Goal: Task Accomplishment & Management: Complete application form

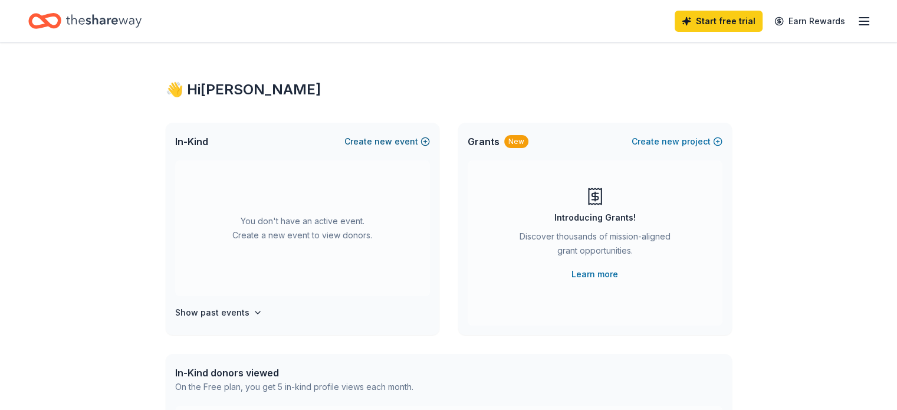
click at [391, 141] on span "new" at bounding box center [383, 141] width 18 height 14
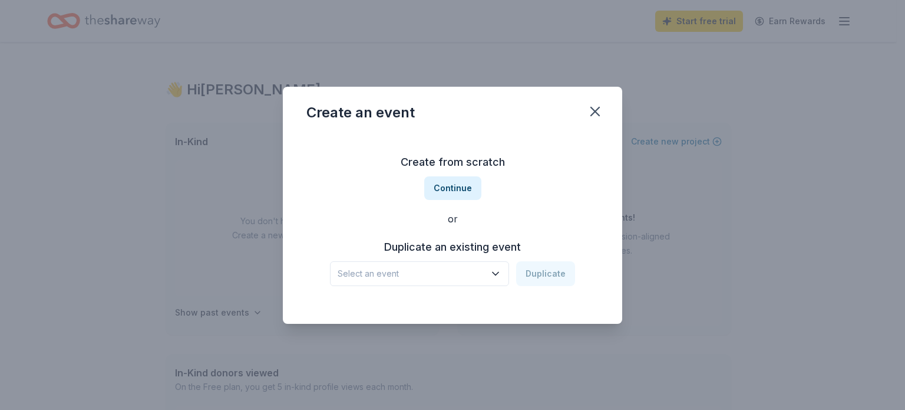
click at [453, 268] on span "Select an event" at bounding box center [411, 273] width 147 height 14
click at [555, 180] on div "Create from scratch Continue or Duplicate an existing event Select an event Dup…" at bounding box center [453, 219] width 292 height 171
click at [596, 111] on icon "button" at bounding box center [595, 111] width 8 height 8
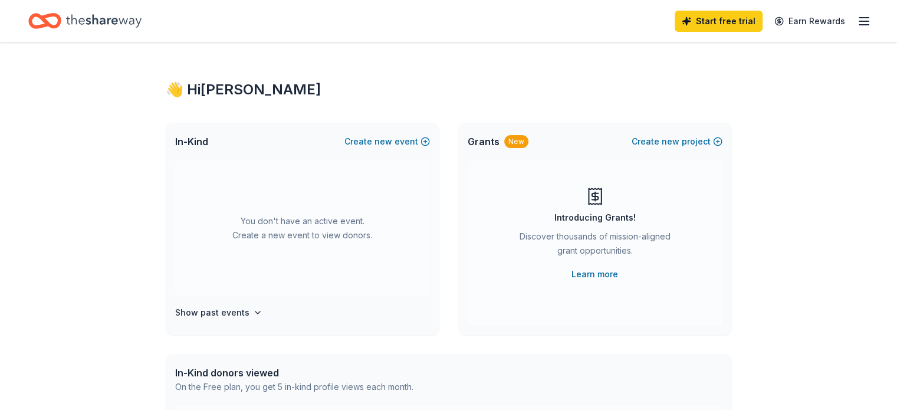
click at [857, 23] on icon "button" at bounding box center [864, 21] width 14 height 14
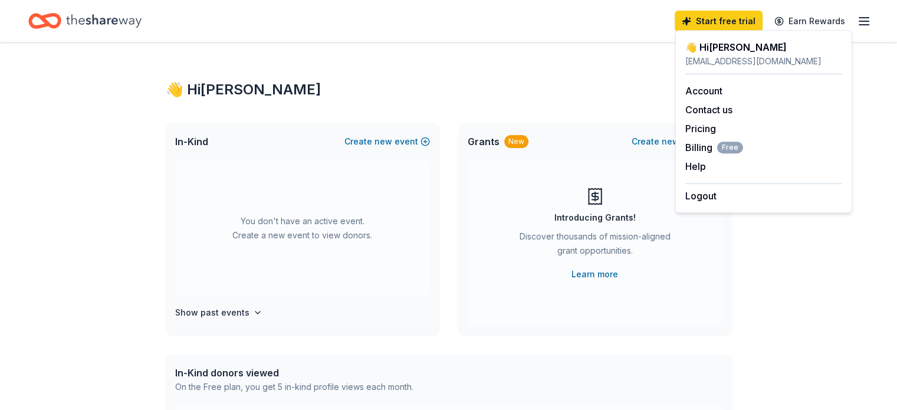
click at [857, 23] on icon "button" at bounding box center [864, 21] width 14 height 14
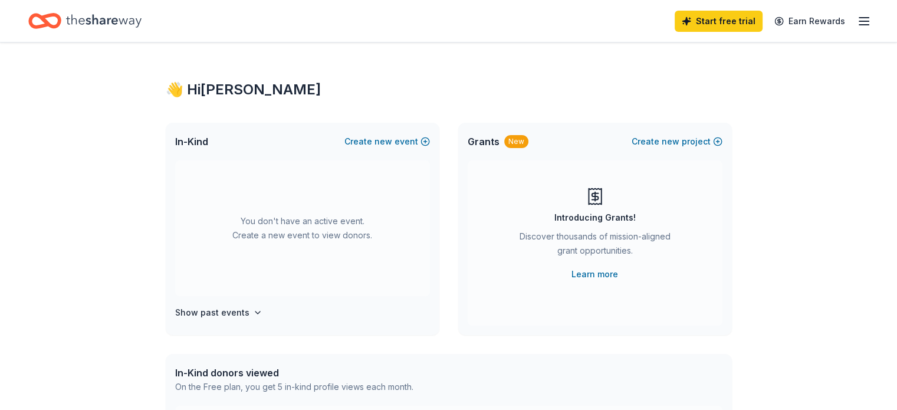
click at [368, 148] on div "In-Kind Create new event" at bounding box center [303, 142] width 274 height 38
click at [379, 144] on span "new" at bounding box center [383, 141] width 18 height 14
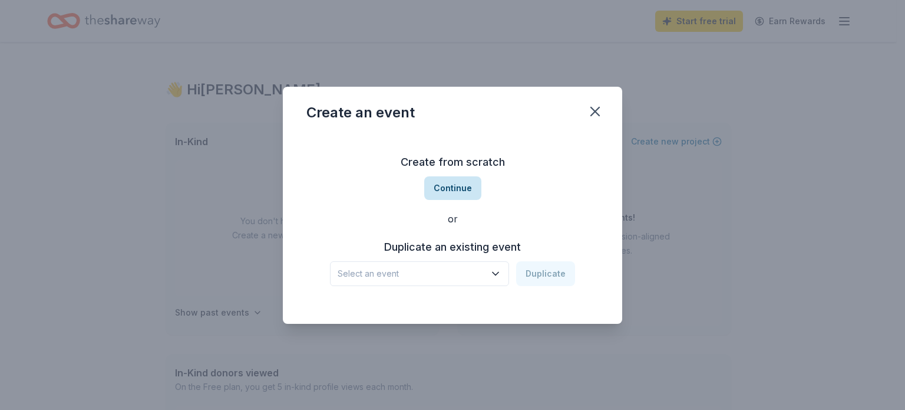
click at [457, 190] on button "Continue" at bounding box center [452, 188] width 57 height 24
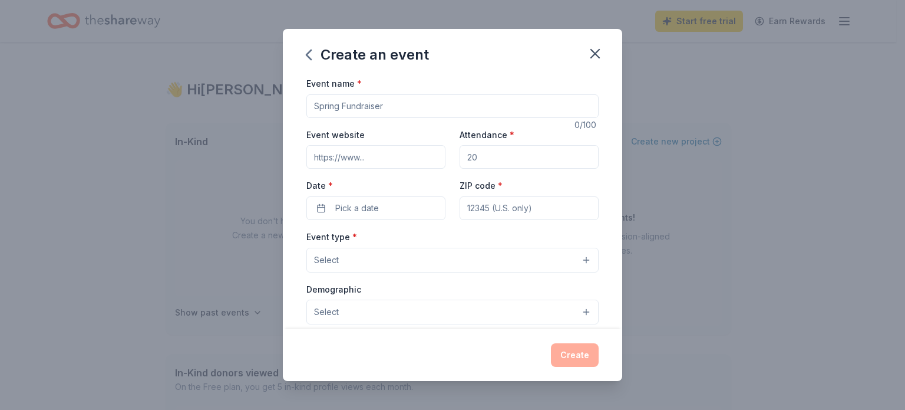
click at [361, 111] on input "Event name *" at bounding box center [453, 106] width 292 height 24
type input "15th Annual Masquerade Ball"
click at [357, 162] on input "Event website" at bounding box center [376, 157] width 139 height 24
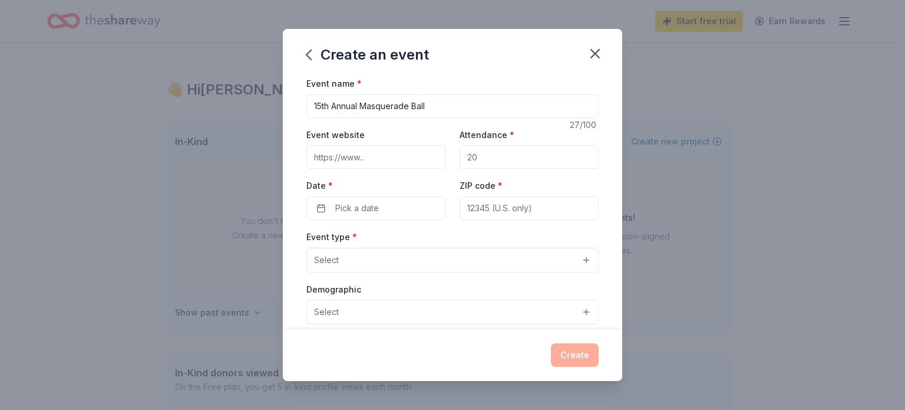
click at [479, 157] on input "Attendance *" at bounding box center [529, 157] width 139 height 24
type input "450"
click at [370, 207] on span "Pick a date" at bounding box center [357, 208] width 44 height 14
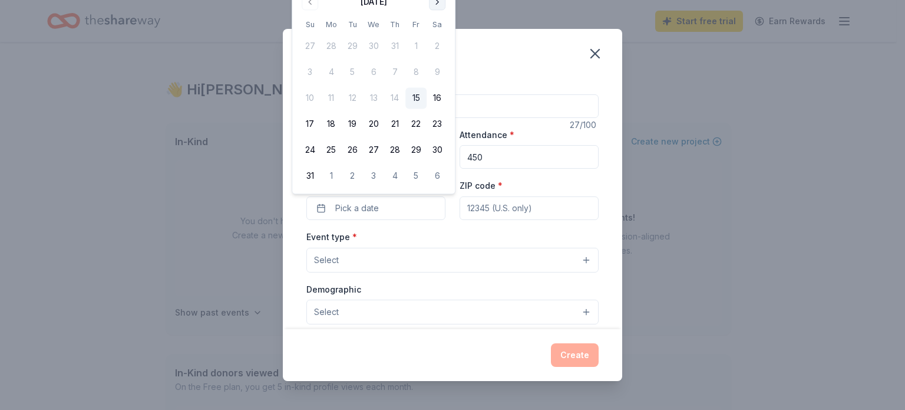
click at [436, 2] on button "Go to next month" at bounding box center [437, 2] width 17 height 17
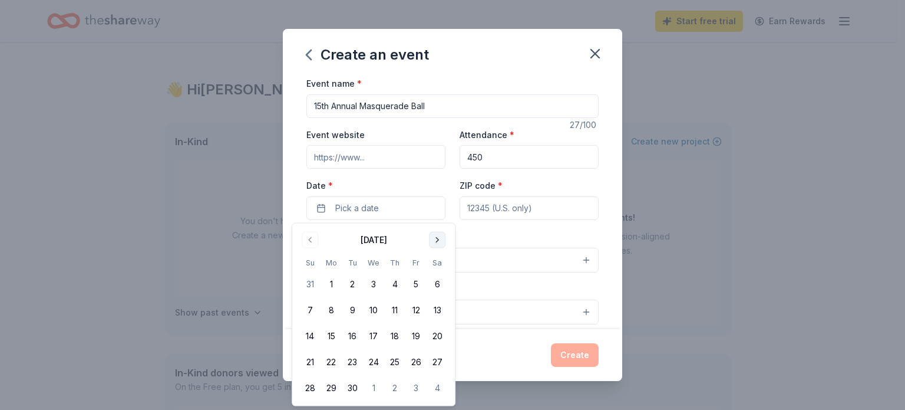
click at [432, 235] on button "Go to next month" at bounding box center [437, 240] width 17 height 17
click at [436, 245] on button "Go to next month" at bounding box center [437, 240] width 17 height 17
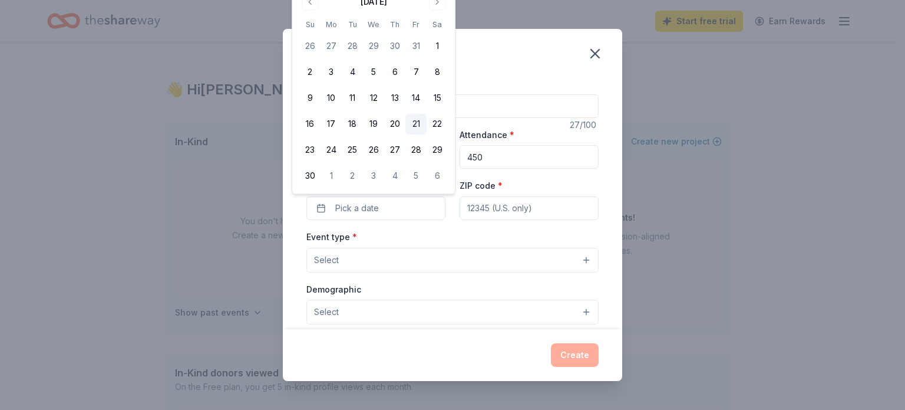
click at [413, 127] on button "21" at bounding box center [416, 124] width 21 height 21
click at [486, 212] on input "ZIP code *" at bounding box center [529, 208] width 139 height 24
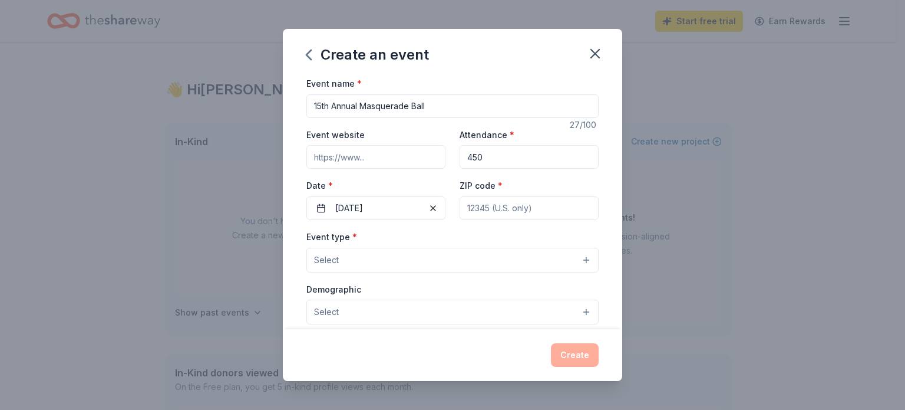
click at [375, 262] on button "Select" at bounding box center [453, 260] width 292 height 25
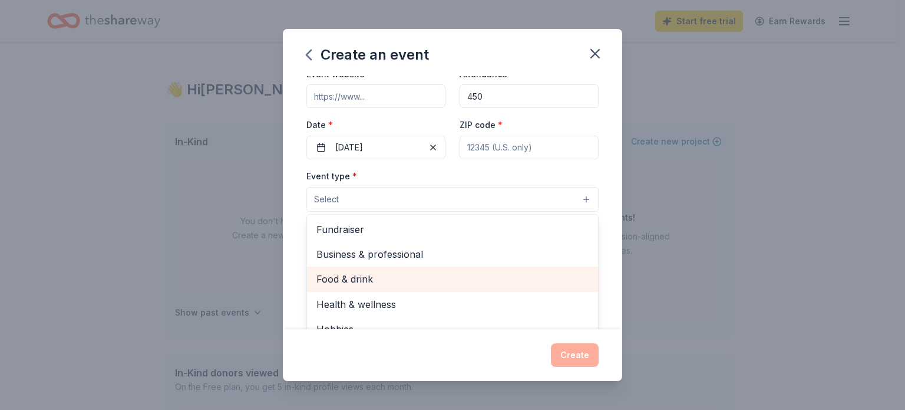
scroll to position [61, 0]
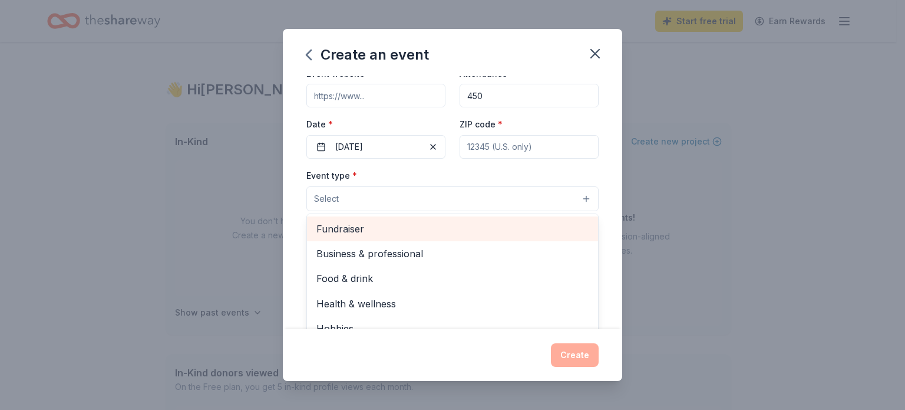
click at [368, 222] on span "Fundraiser" at bounding box center [453, 228] width 272 height 15
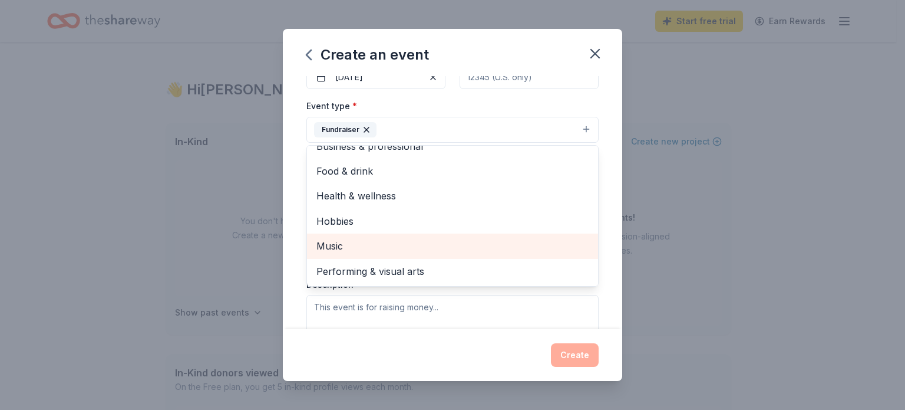
scroll to position [167, 0]
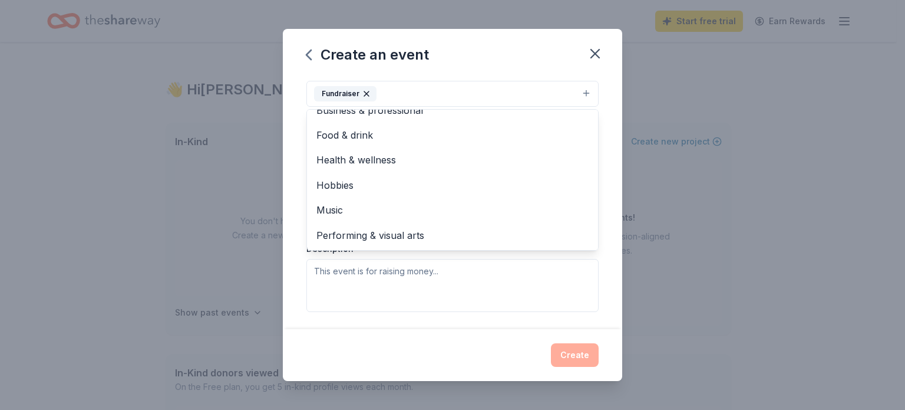
click at [607, 221] on div "Event name * 15th Annual Masquerade Ball 27 /100 Event website Attendance * 450…" at bounding box center [453, 202] width 340 height 253
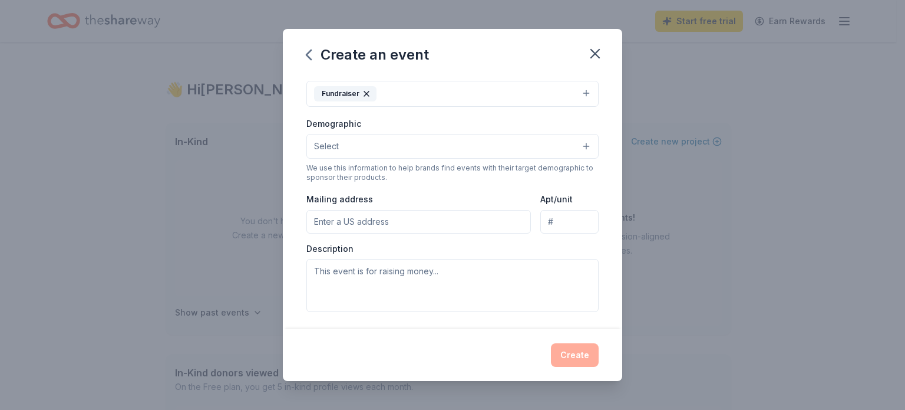
scroll to position [137, 0]
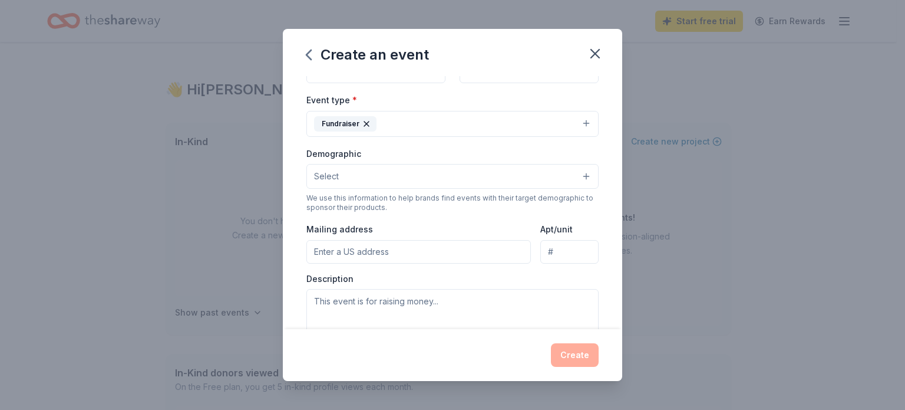
click at [404, 181] on button "Select" at bounding box center [453, 176] width 292 height 25
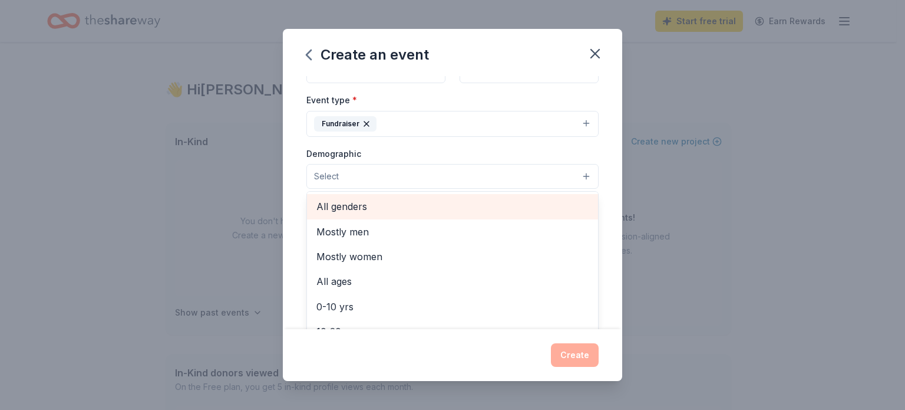
click at [398, 201] on span "All genders" at bounding box center [453, 206] width 272 height 15
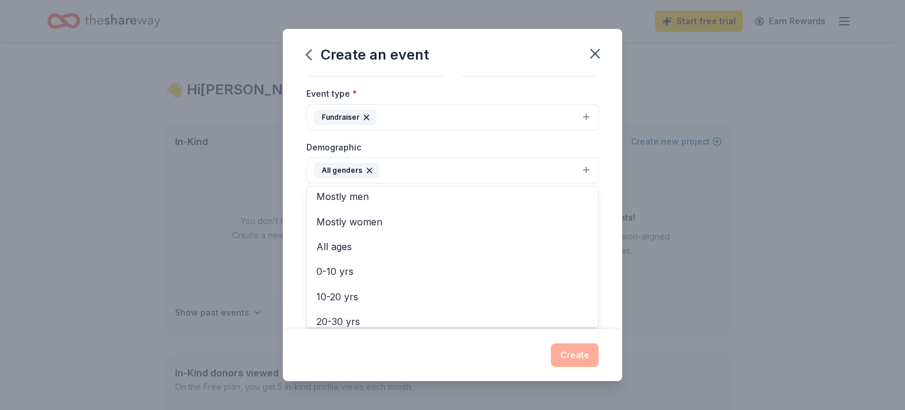
scroll to position [5, 0]
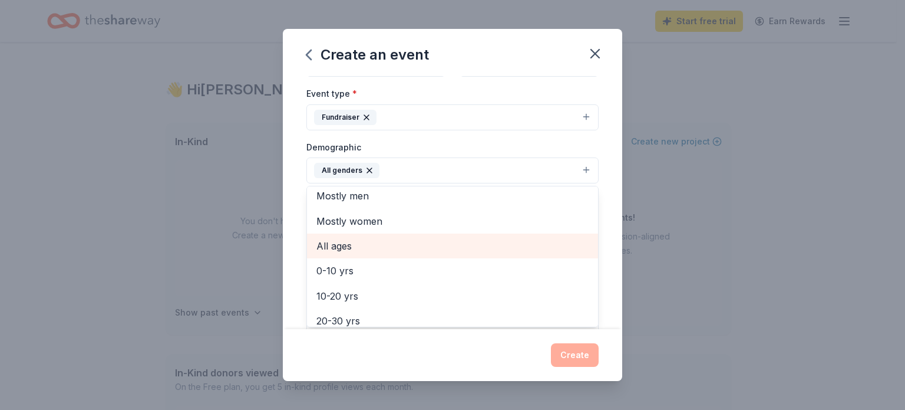
click at [397, 241] on span "All ages" at bounding box center [453, 245] width 272 height 15
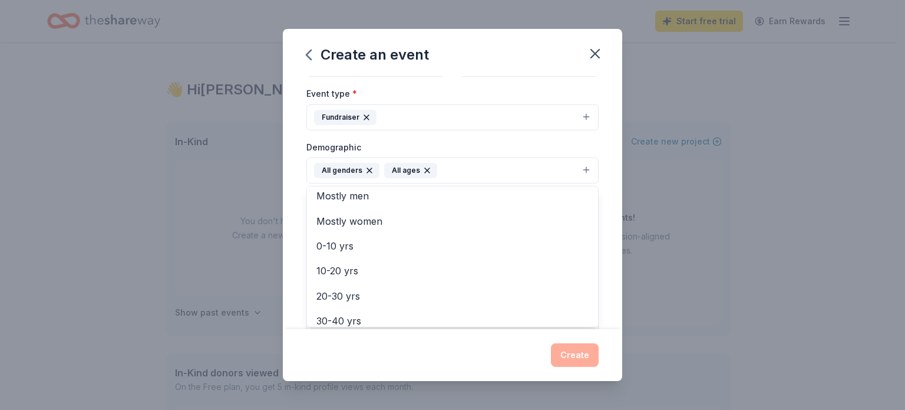
click at [598, 150] on div "Event name * 15th Annual Masquerade Ball 27 /100 Event website Attendance * 450…" at bounding box center [453, 202] width 340 height 253
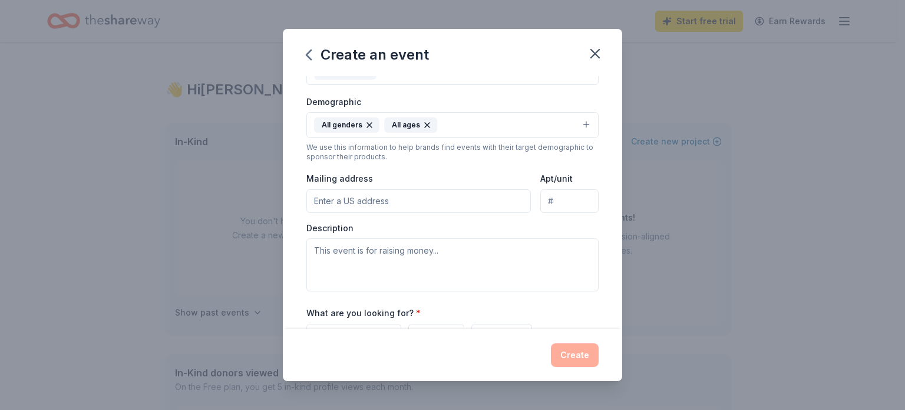
scroll to position [188, 0]
click at [426, 124] on icon "button" at bounding box center [427, 125] width 9 height 9
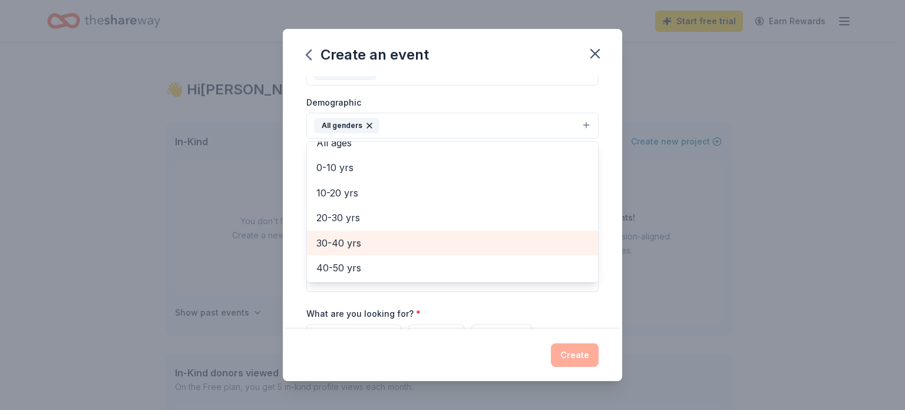
scroll to position [64, 0]
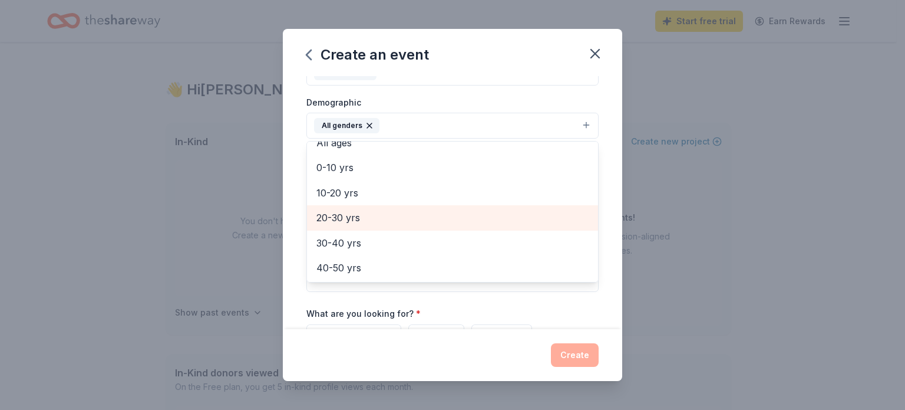
click at [396, 215] on span "20-30 yrs" at bounding box center [453, 217] width 272 height 15
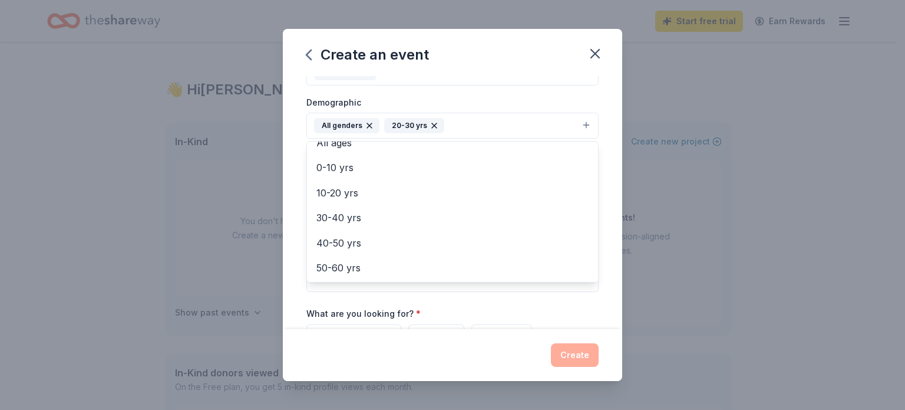
click at [466, 123] on button "All genders 20-30 yrs" at bounding box center [453, 126] width 292 height 26
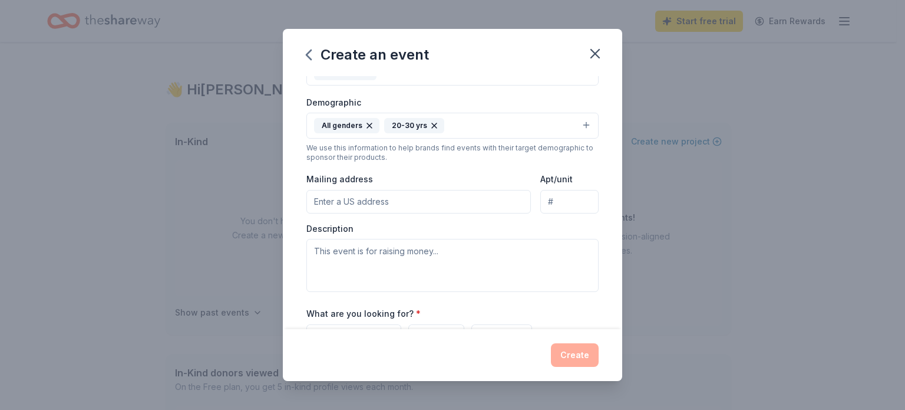
click at [466, 124] on button "All genders 20-30 yrs" at bounding box center [453, 126] width 292 height 26
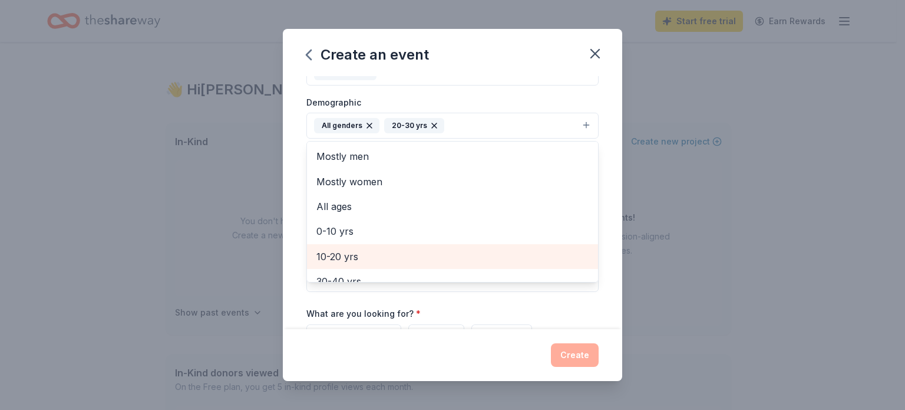
scroll to position [68, 0]
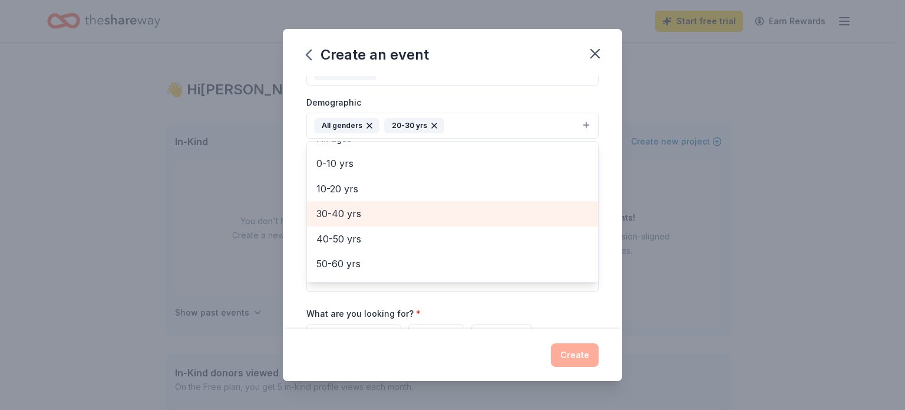
click at [365, 220] on span "30-40 yrs" at bounding box center [453, 213] width 272 height 15
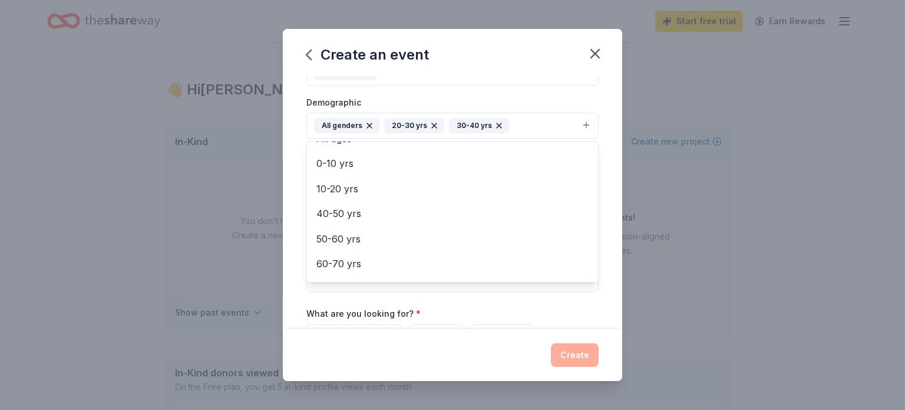
click at [531, 124] on button "All genders 20-30 yrs 30-40 yrs" at bounding box center [453, 126] width 292 height 26
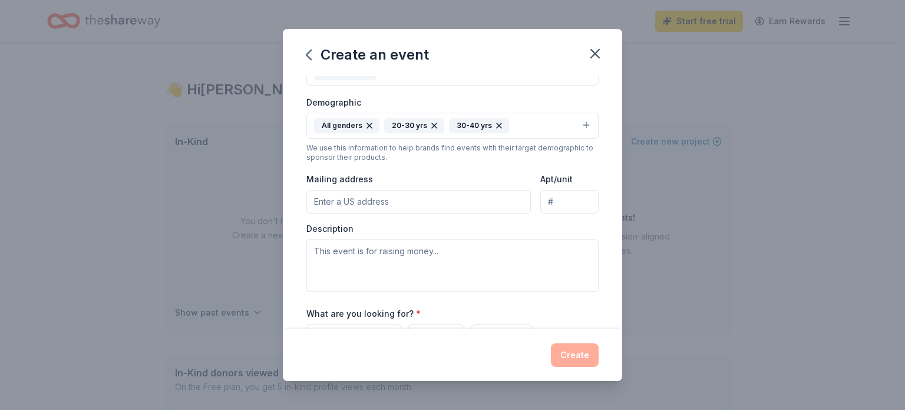
click at [524, 118] on button "All genders 20-30 yrs 30-40 yrs" at bounding box center [453, 126] width 292 height 26
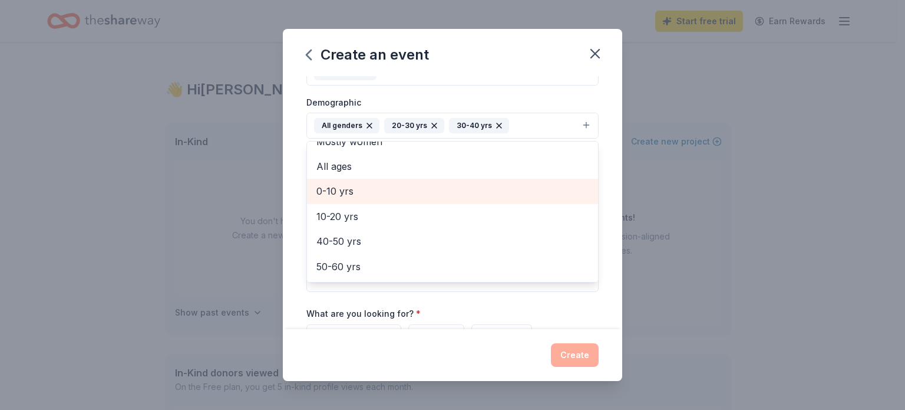
scroll to position [40, 0]
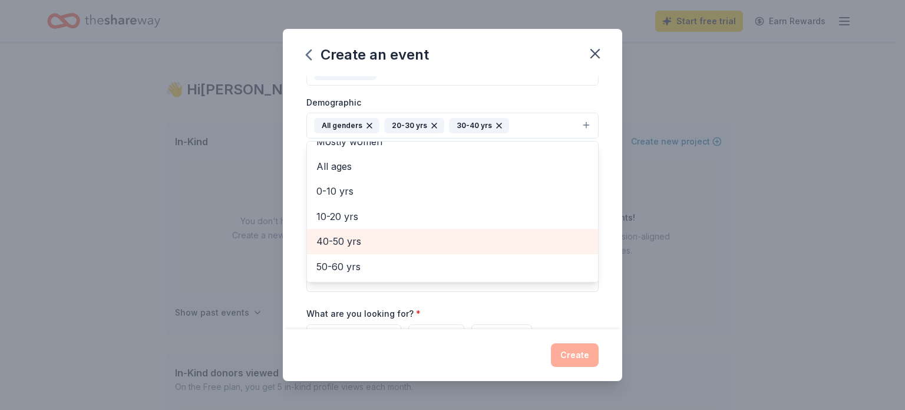
click at [394, 235] on span "40-50 yrs" at bounding box center [453, 240] width 272 height 15
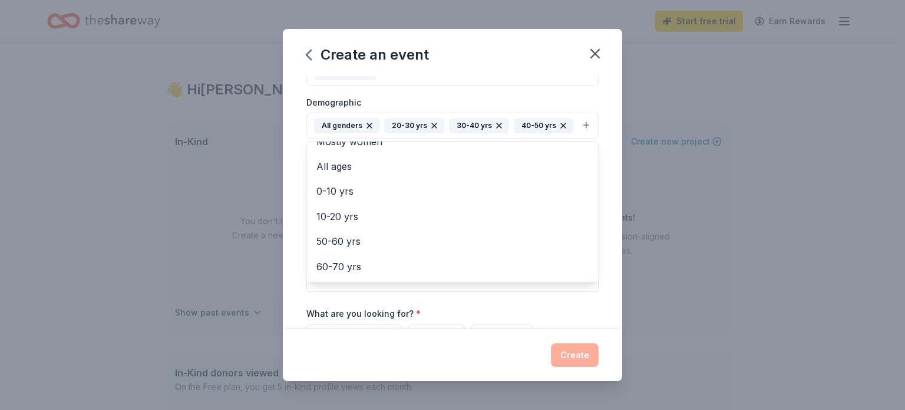
click at [578, 125] on button "All genders 20-30 yrs 30-40 yrs 40-50 yrs" at bounding box center [453, 126] width 292 height 26
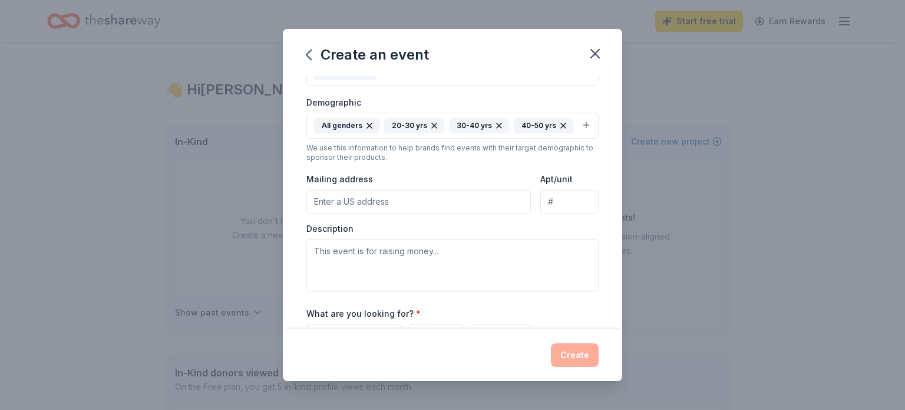
click at [576, 124] on button "All genders 20-30 yrs 30-40 yrs 40-50 yrs" at bounding box center [453, 126] width 292 height 26
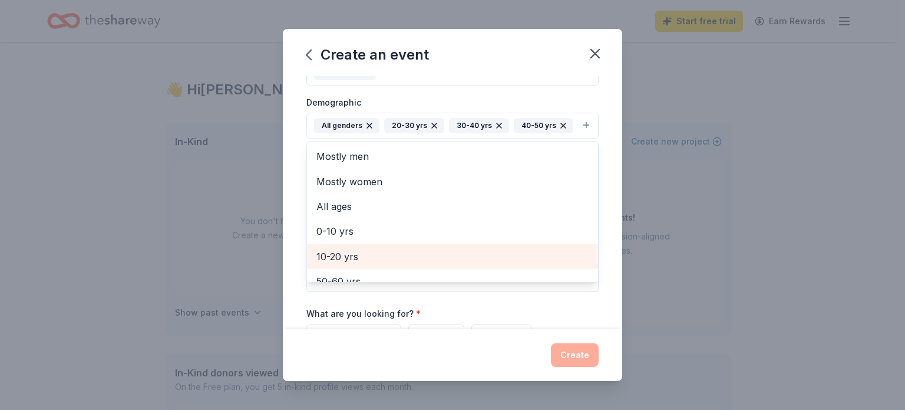
scroll to position [89, 0]
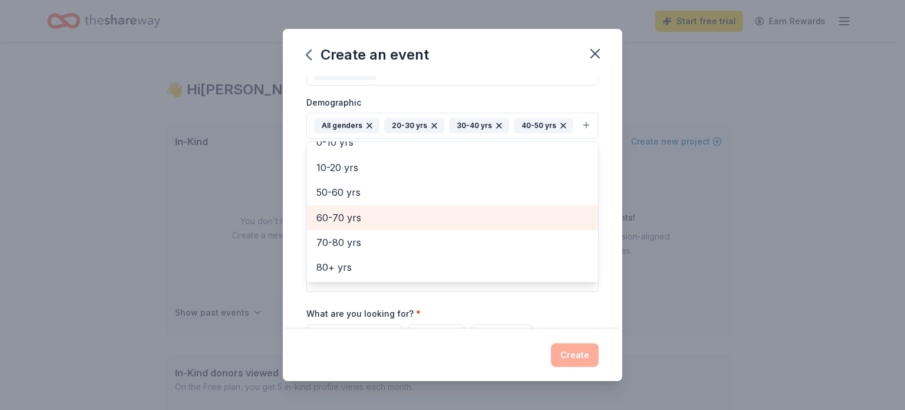
click at [378, 220] on span "60-70 yrs" at bounding box center [453, 217] width 272 height 15
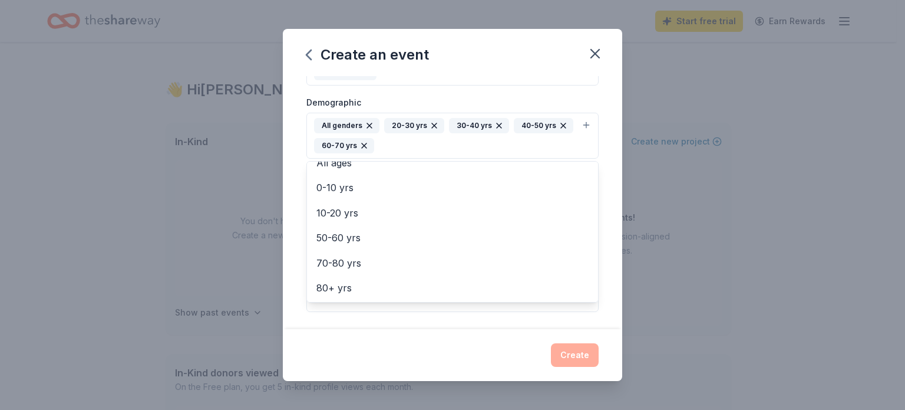
click at [601, 216] on div "Event name * 15th Annual Masquerade Ball 27 /100 Event website Attendance * 450…" at bounding box center [453, 202] width 340 height 253
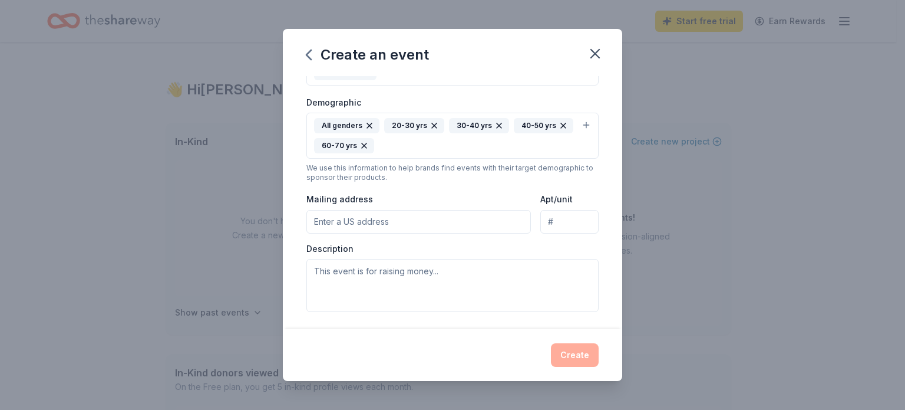
click at [472, 215] on input "Mailing address" at bounding box center [419, 222] width 225 height 24
type input "[STREET_ADDRESS][PERSON_NAME]"
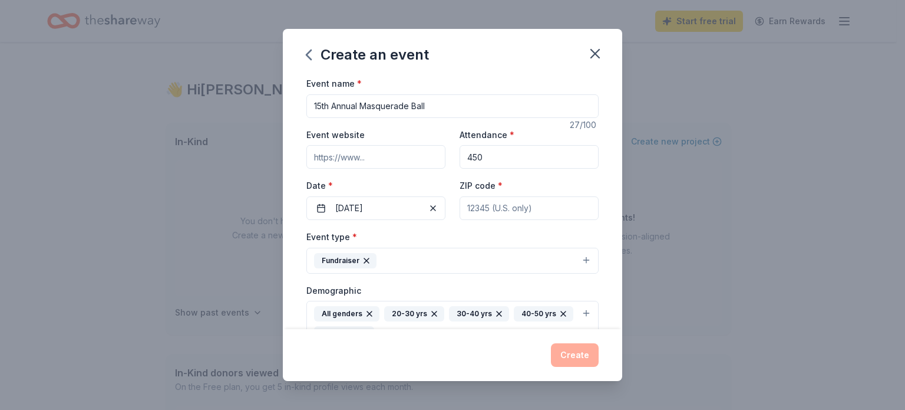
scroll to position [0, 0]
click at [469, 210] on input "ZIP code *" at bounding box center [529, 208] width 139 height 24
type input "02903"
click at [345, 153] on input "Event website" at bounding box center [376, 157] width 139 height 24
paste input "[URL][DOMAIN_NAME]"
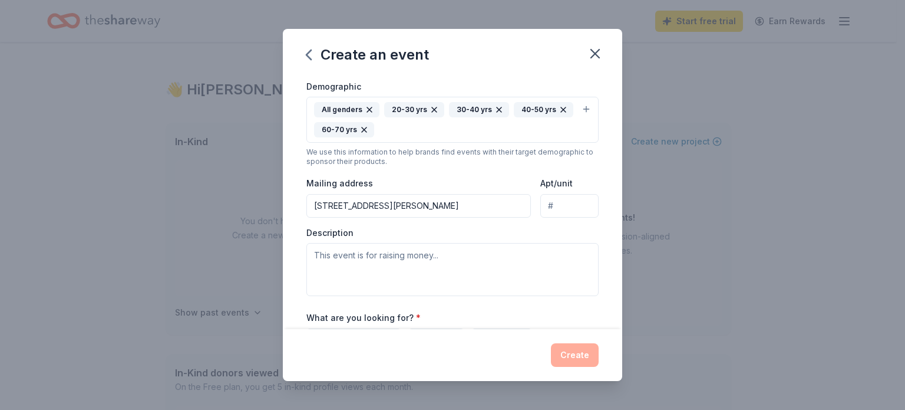
scroll to position [271, 0]
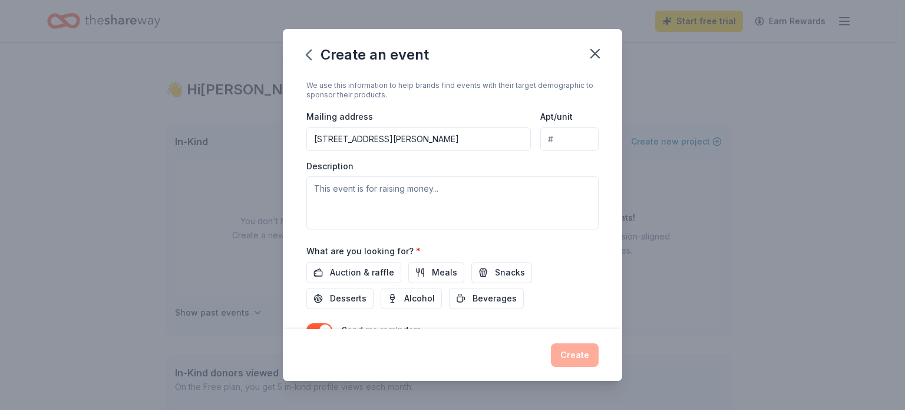
type input "[URL][DOMAIN_NAME]"
click at [418, 185] on textarea at bounding box center [453, 202] width 292 height 53
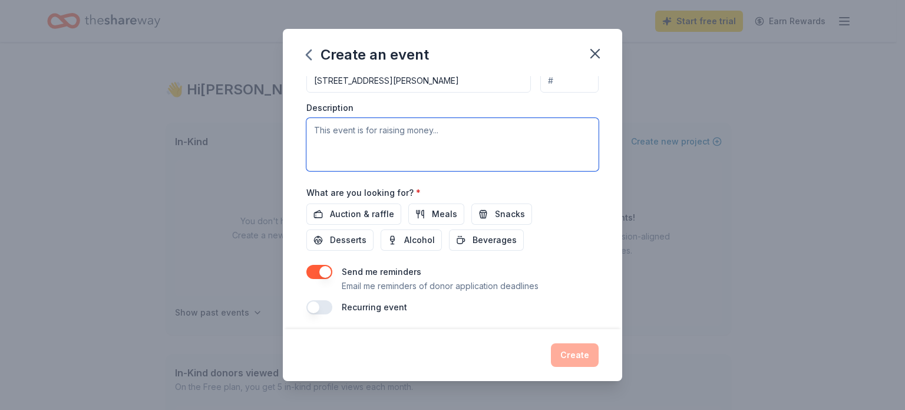
scroll to position [332, 0]
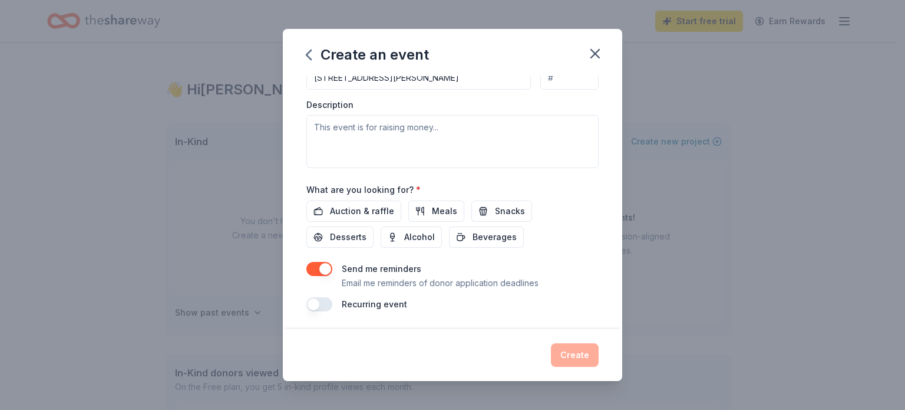
click at [315, 266] on button "button" at bounding box center [320, 269] width 26 height 14
click at [384, 212] on span "Auction & raffle" at bounding box center [362, 211] width 64 height 14
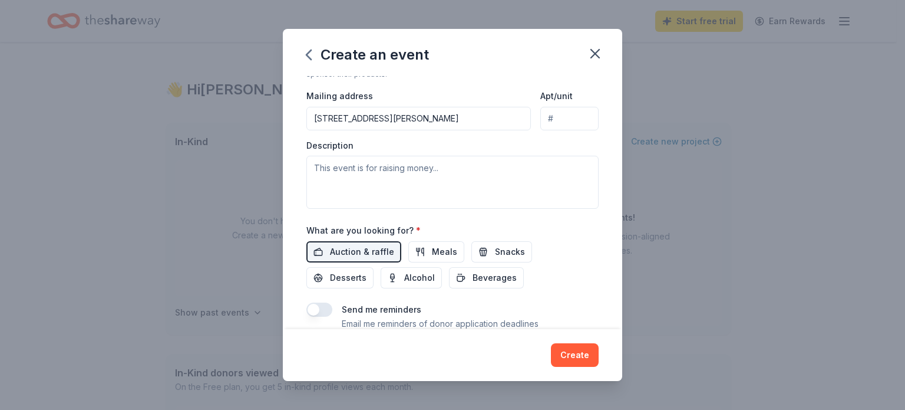
scroll to position [288, 0]
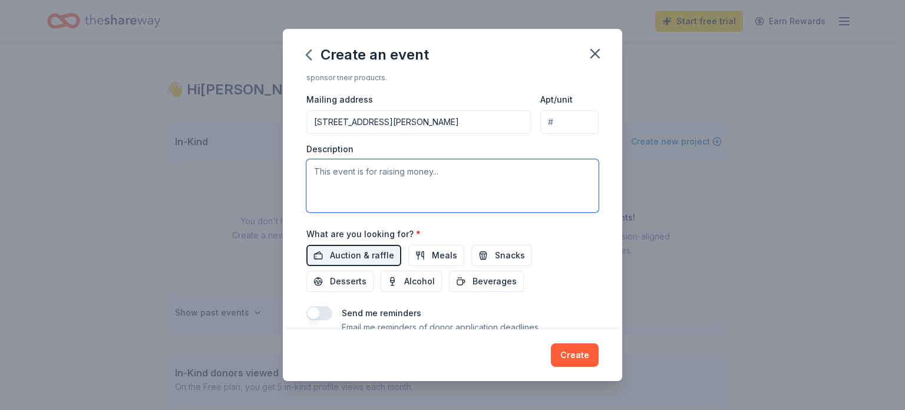
click at [377, 176] on textarea at bounding box center [453, 185] width 292 height 53
click at [365, 181] on textarea "This event raises money to support the ongoing work Sojourner House does empowe…" at bounding box center [453, 185] width 292 height 53
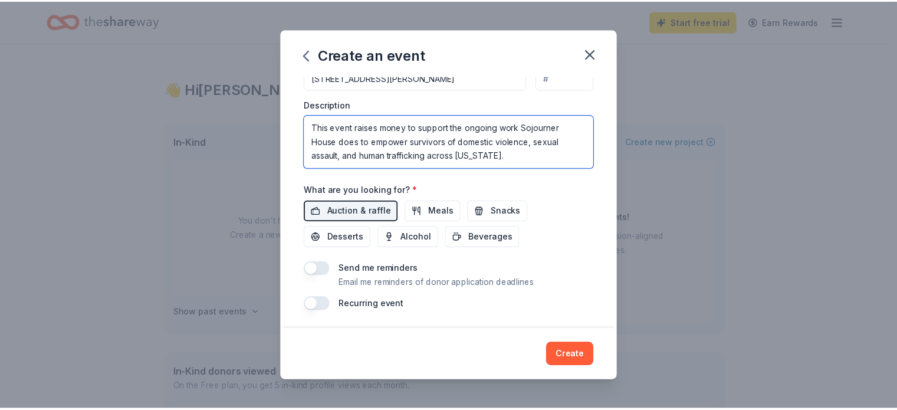
scroll to position [0, 0]
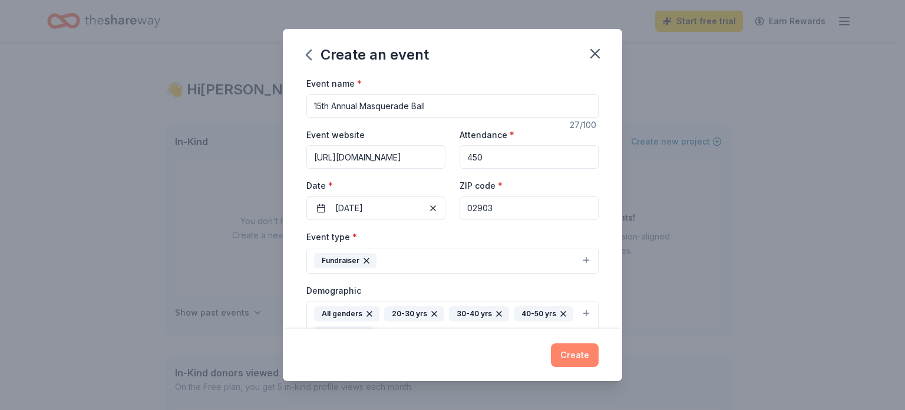
type textarea "This event raises money to support the ongoing work Sojourner House does to emp…"
click at [575, 347] on button "Create" at bounding box center [575, 355] width 48 height 24
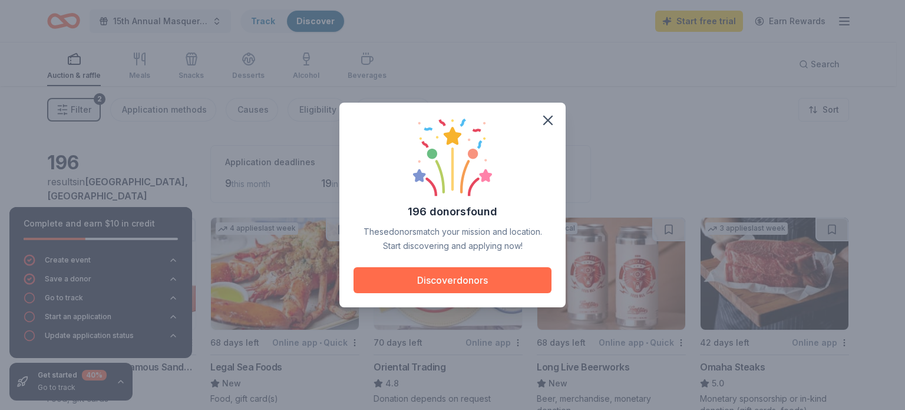
click at [500, 274] on button "Discover donors" at bounding box center [453, 280] width 198 height 26
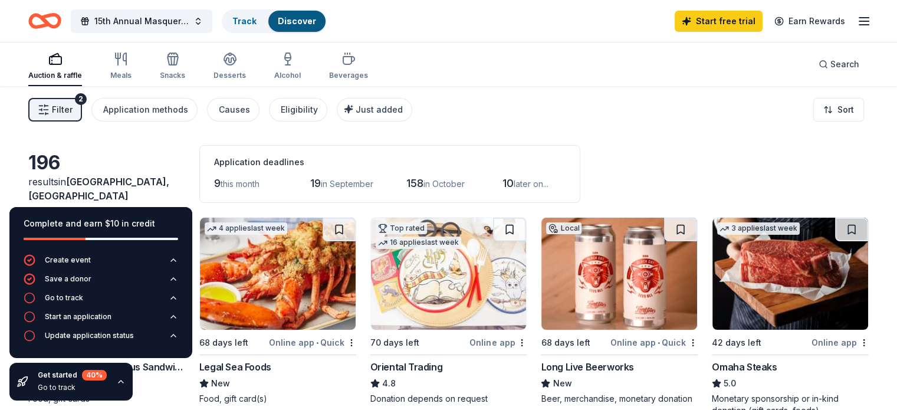
click at [182, 172] on div "196" at bounding box center [106, 163] width 157 height 24
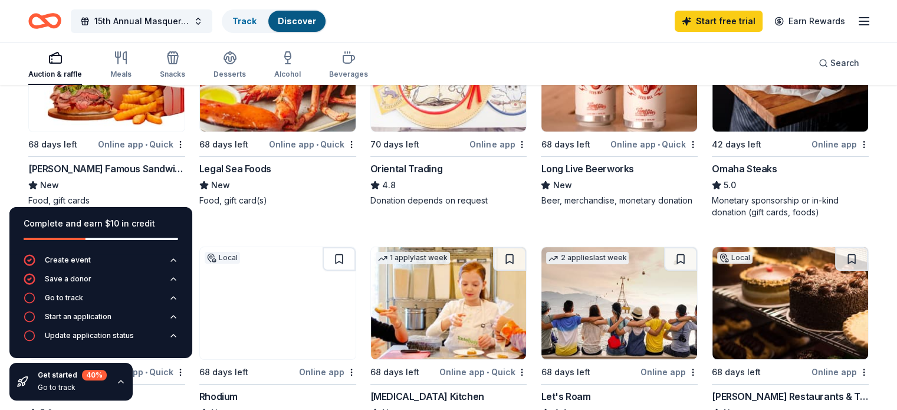
scroll to position [419, 0]
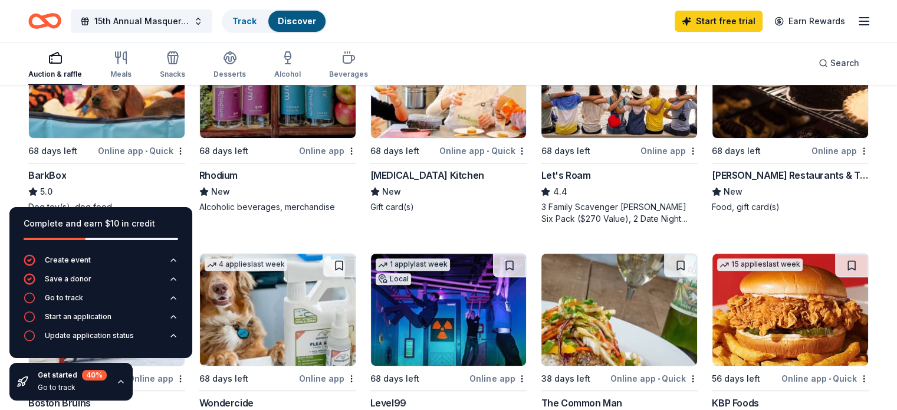
click at [116, 379] on icon "button" at bounding box center [120, 381] width 9 height 9
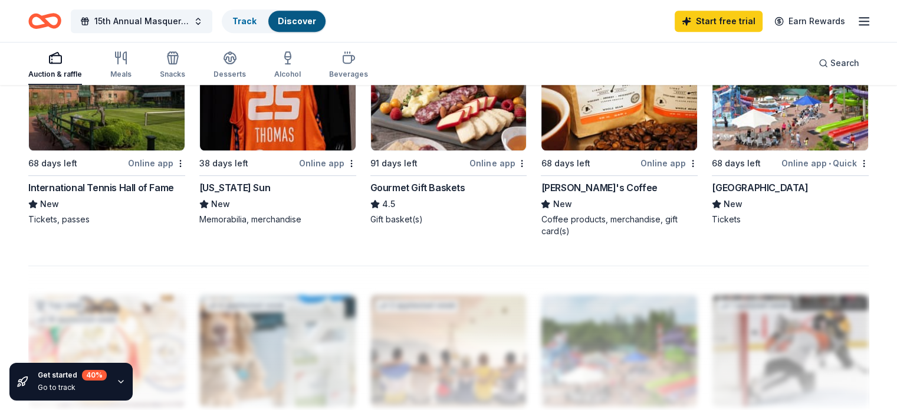
scroll to position [0, 0]
